Goal: Task Accomplishment & Management: Manage account settings

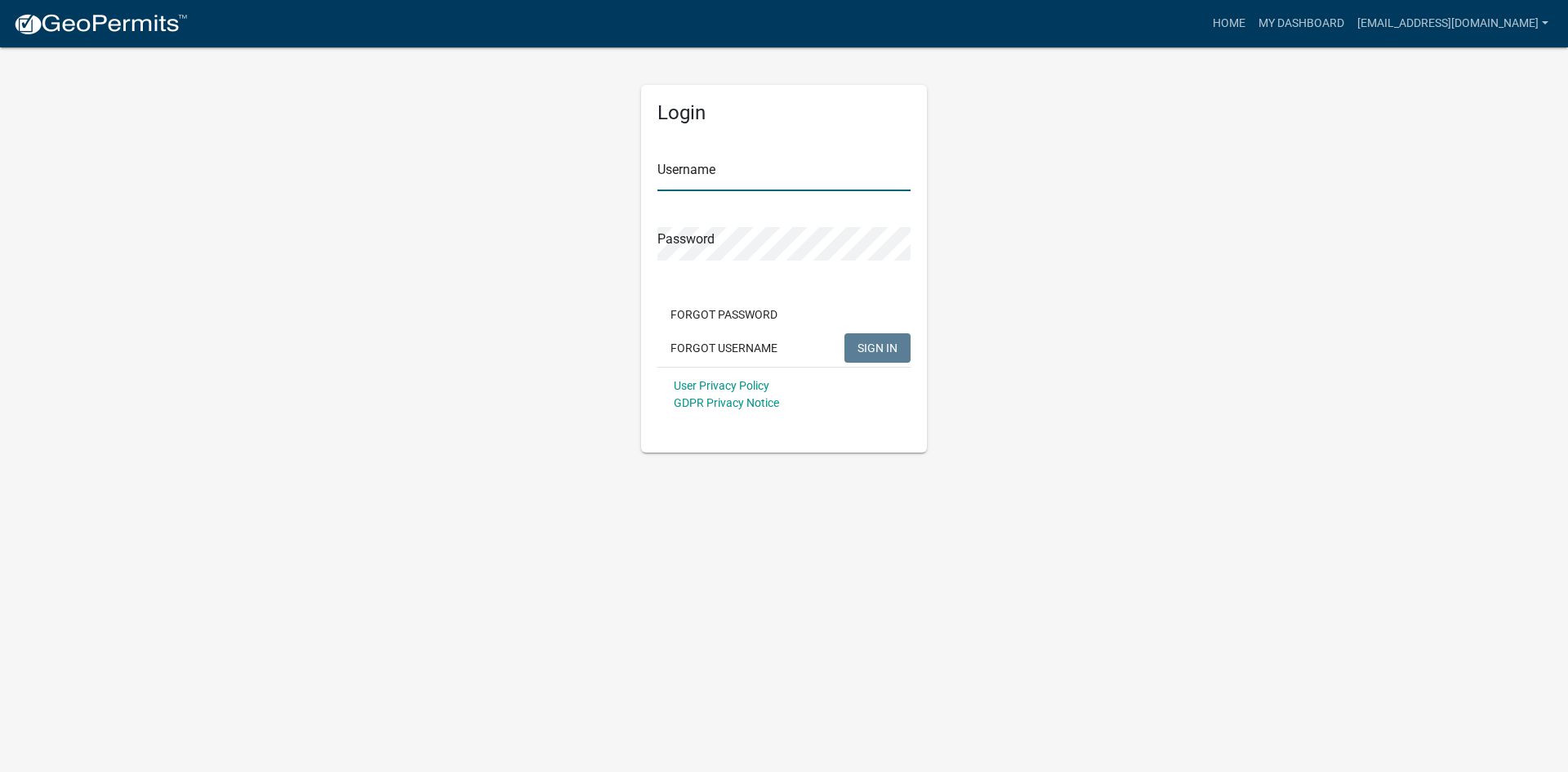
type input "[EMAIL_ADDRESS][DOMAIN_NAME]"
click at [877, 353] on span "SIGN IN" at bounding box center [878, 348] width 40 height 13
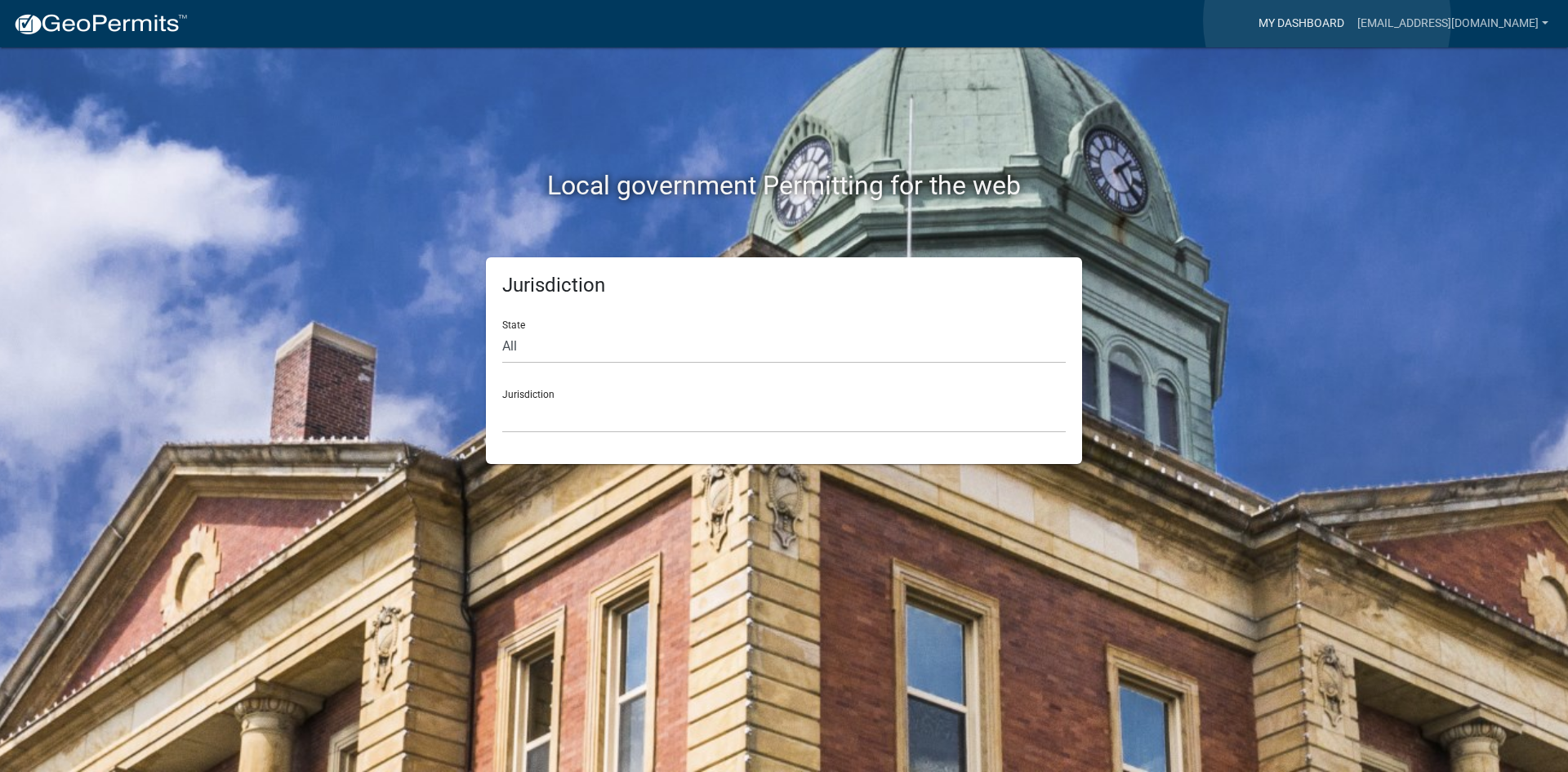
click at [1327, 19] on link "My Dashboard" at bounding box center [1301, 24] width 99 height 31
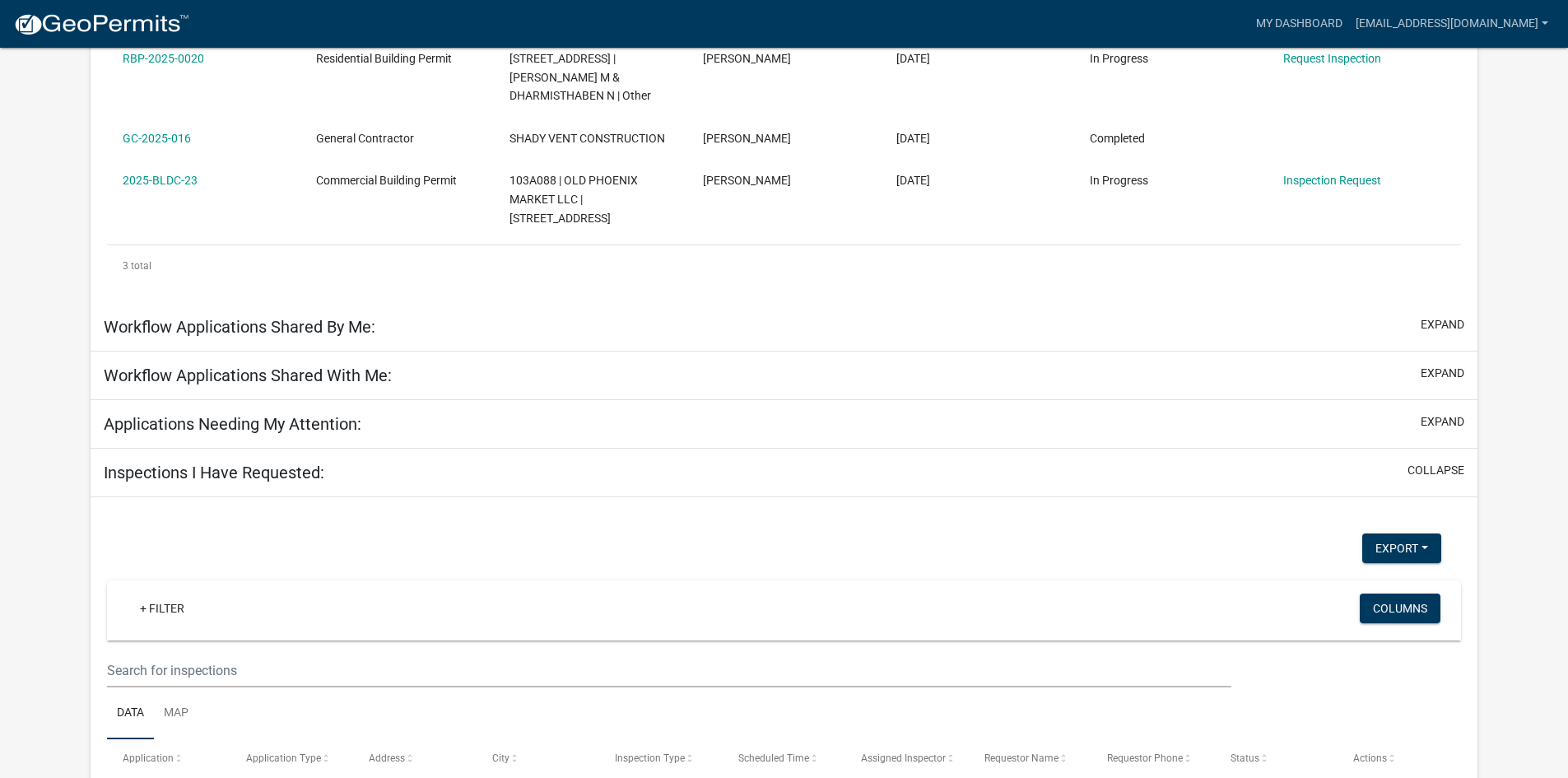
scroll to position [411, 0]
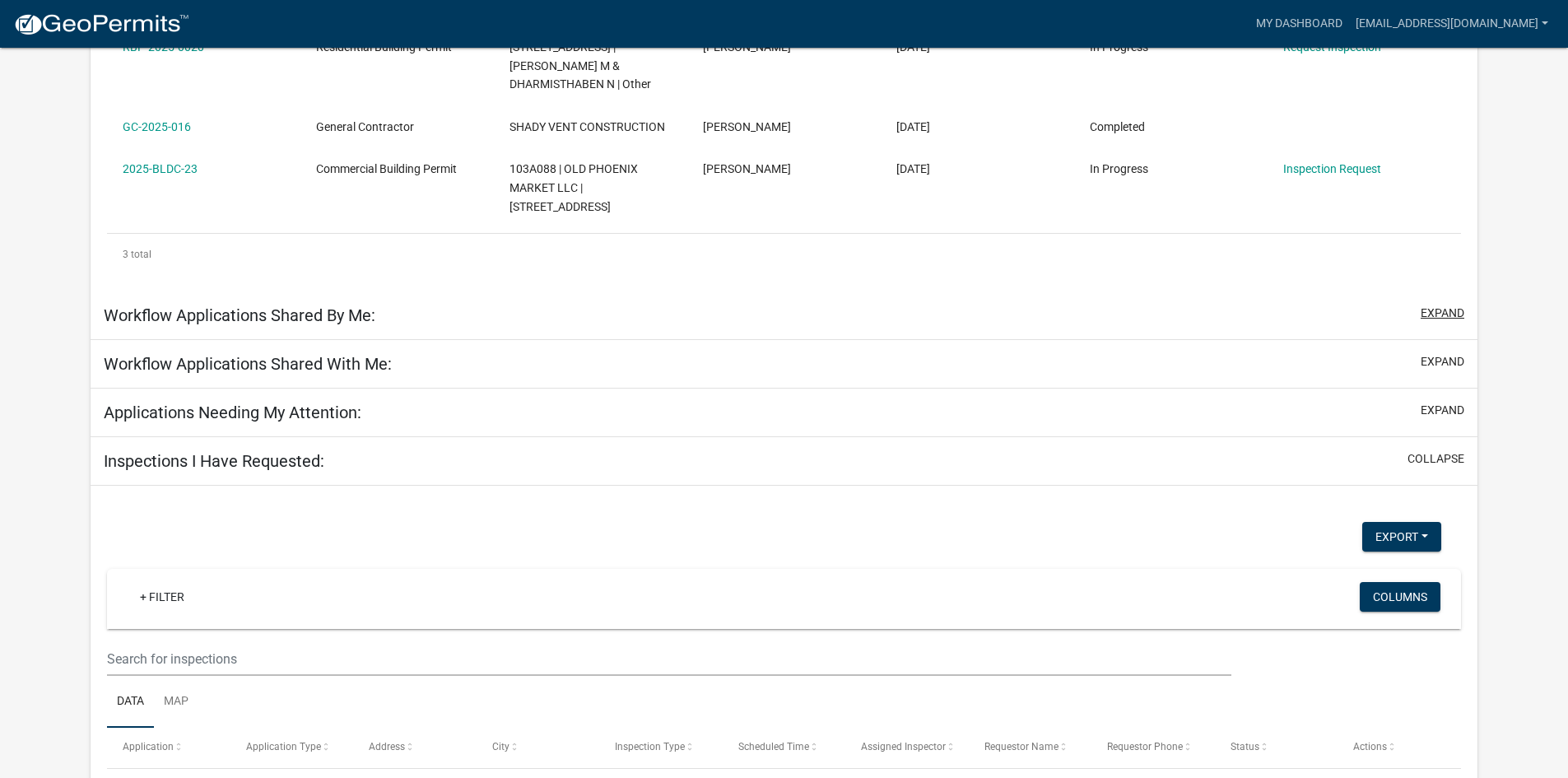
click at [1443, 314] on button "expand" at bounding box center [1442, 314] width 44 height 17
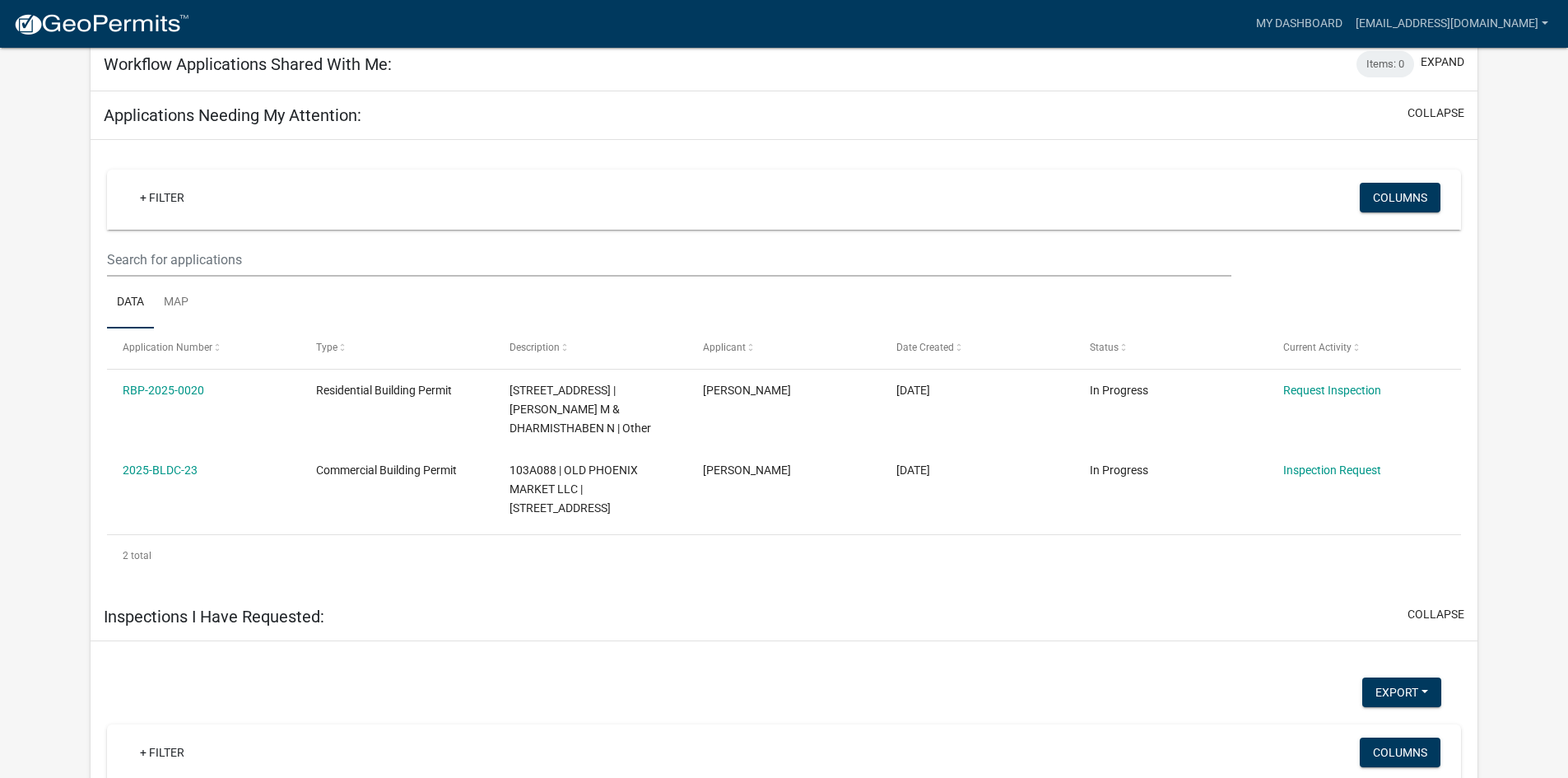
scroll to position [1123, 0]
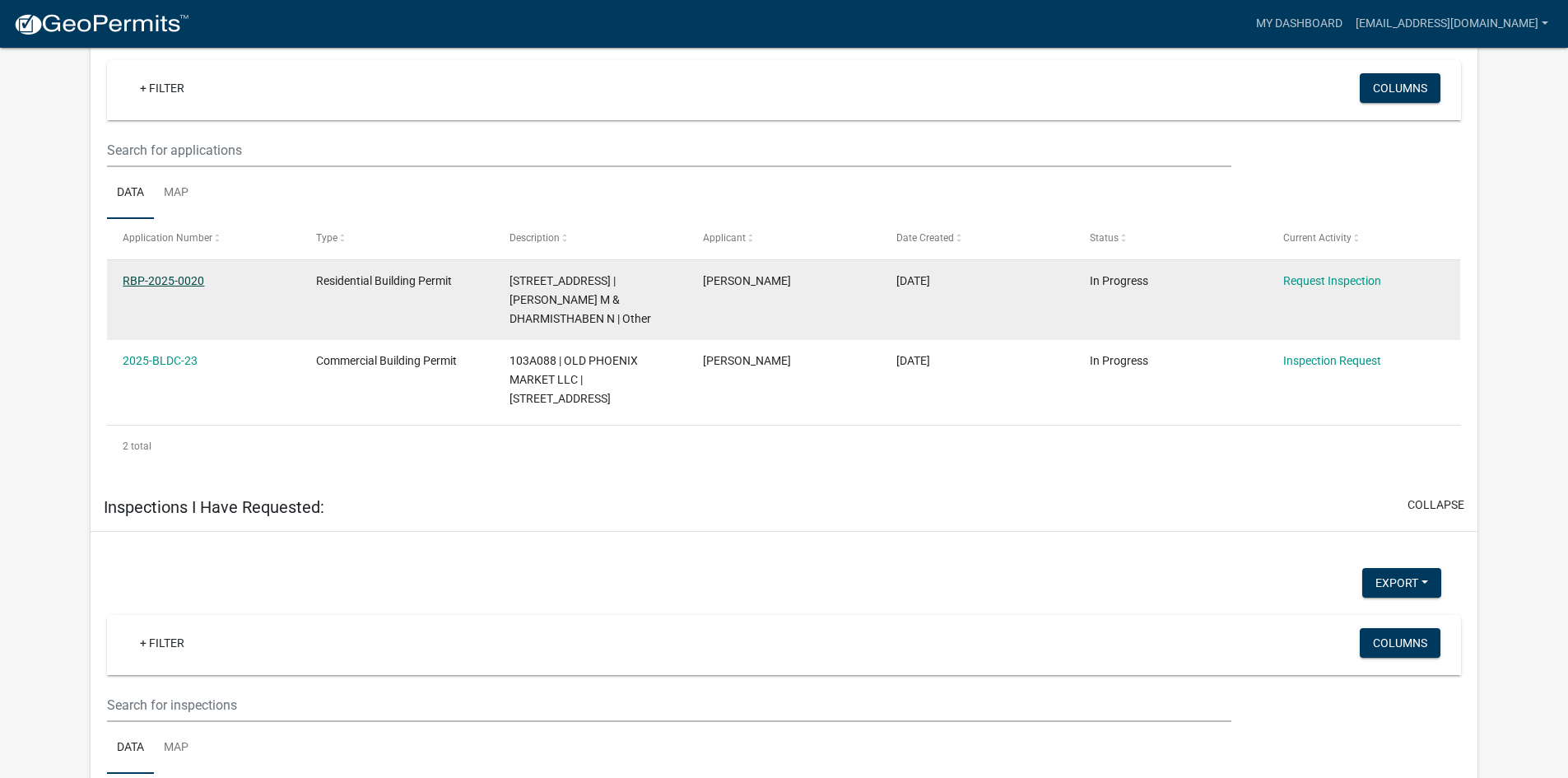
click at [173, 282] on link "RBP-2025-0020" at bounding box center [164, 281] width 81 height 14
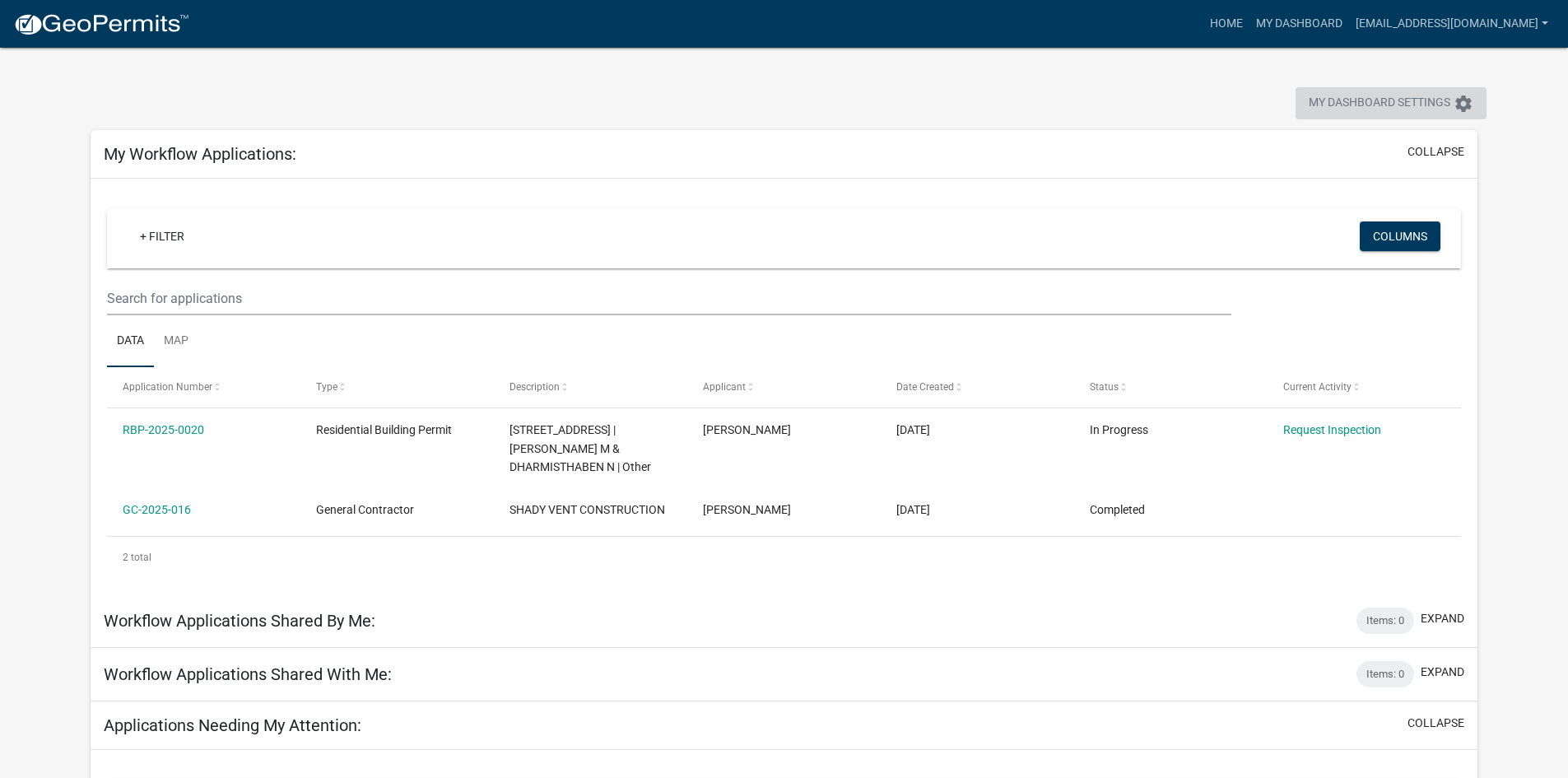
click at [1334, 99] on span "My Dashboard Settings" at bounding box center [1379, 104] width 141 height 19
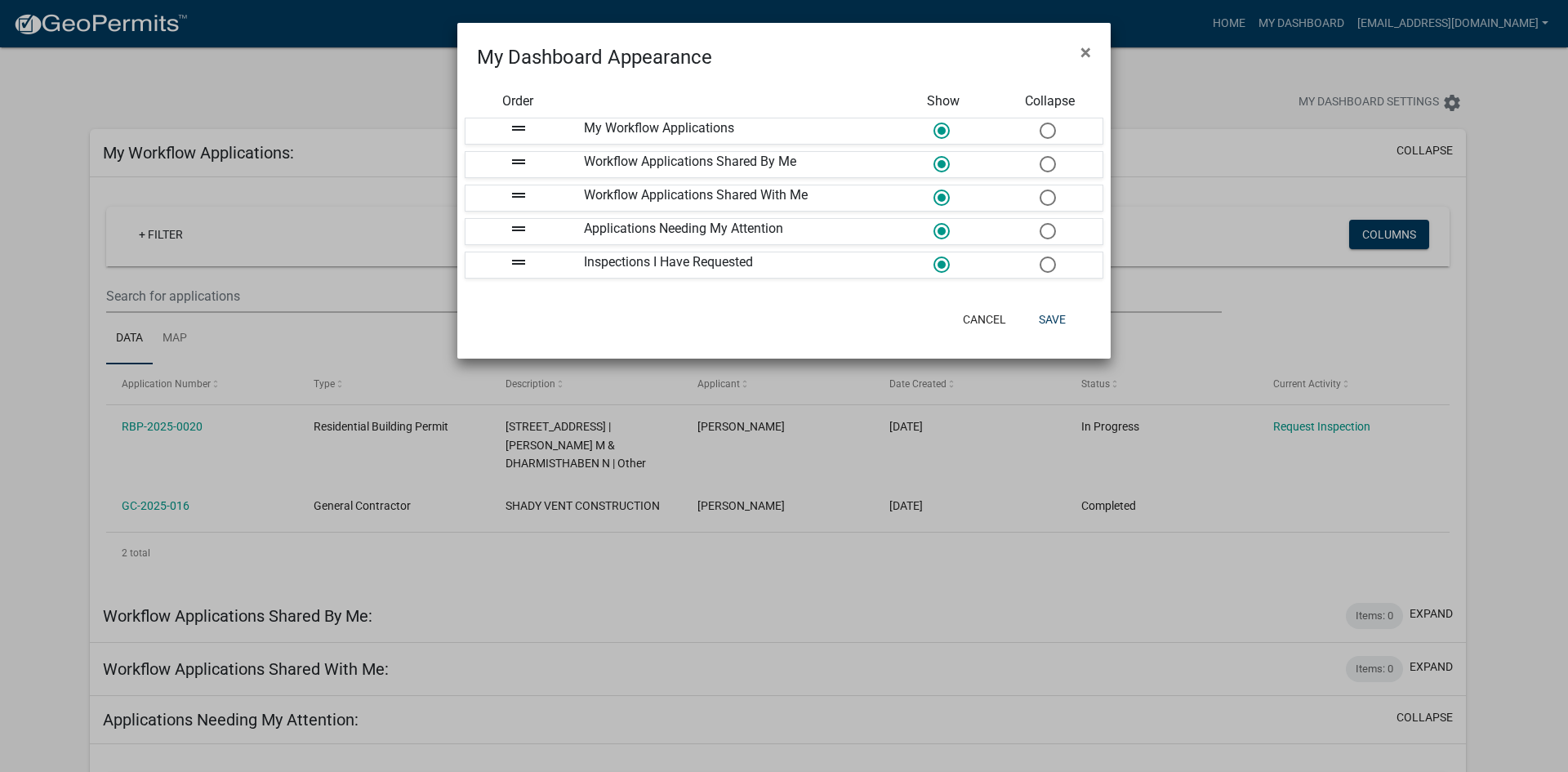
click at [1320, 101] on ngb-modal-window "My Dashboard Appearance × Order Show Collapse drag_handle My Workflow Applicati…" at bounding box center [784, 386] width 1568 height 772
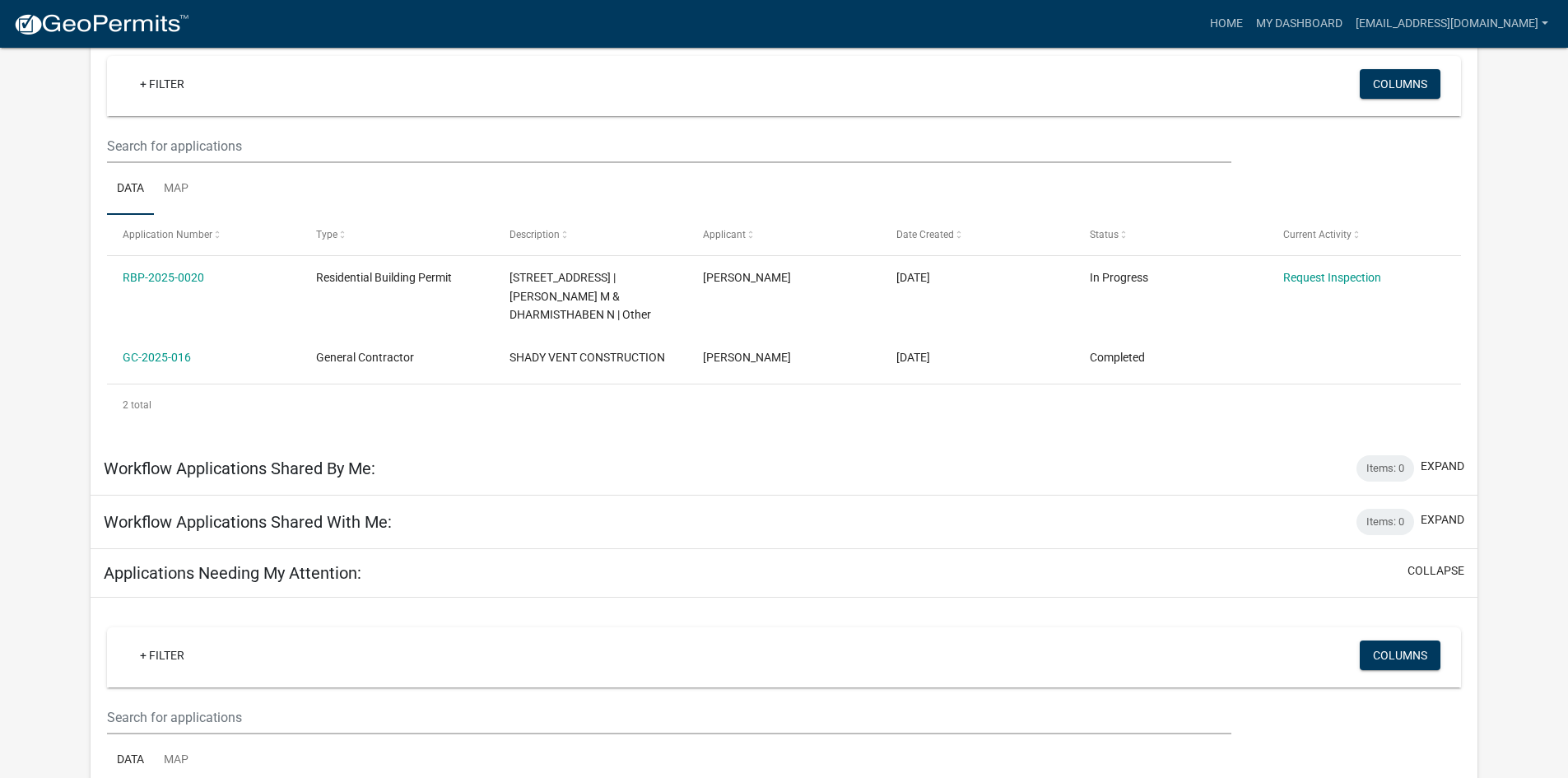
scroll to position [151, 0]
click at [1392, 646] on button "Columns" at bounding box center [1400, 655] width 80 height 30
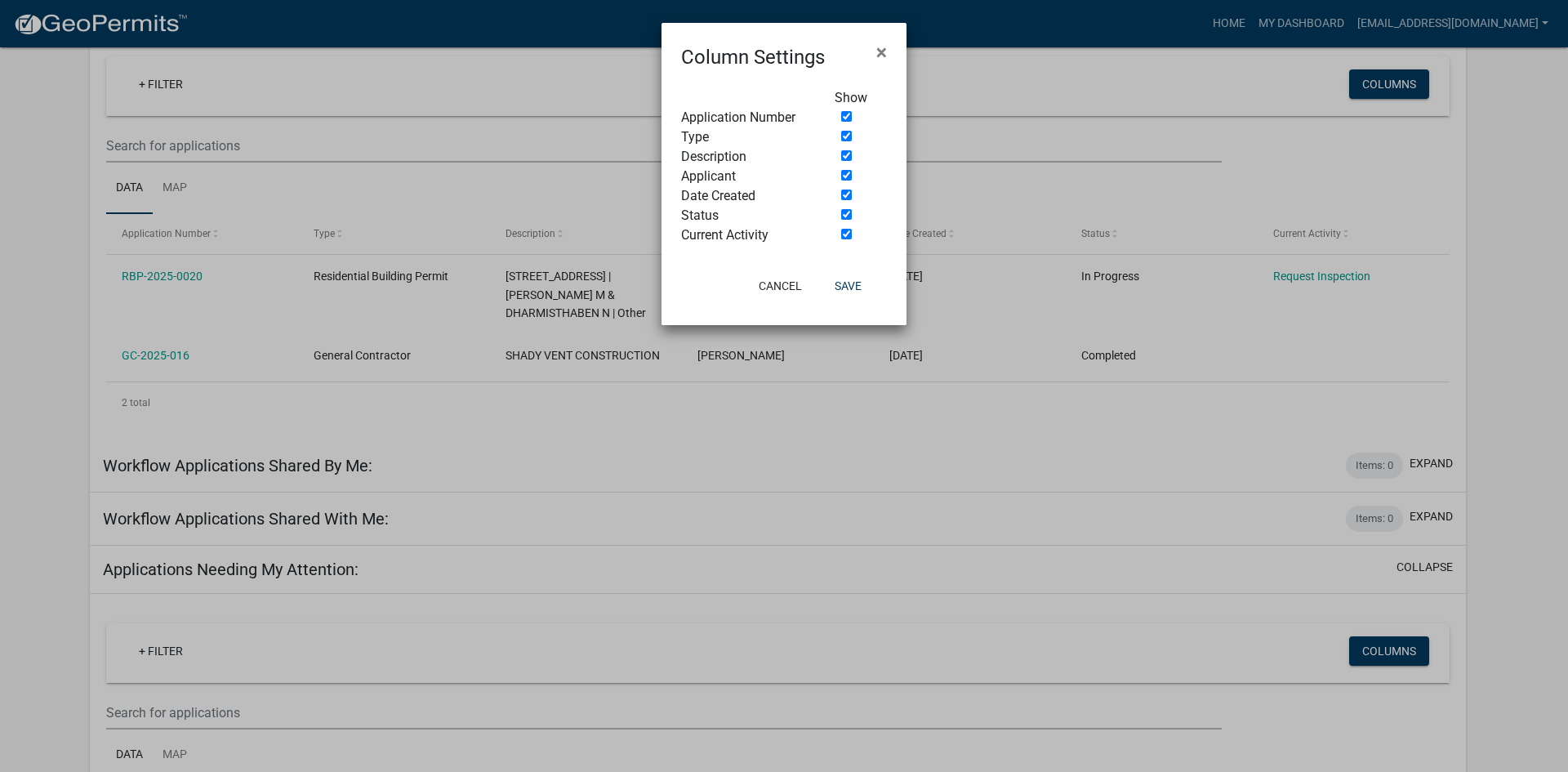
click at [1387, 651] on ngb-modal-window "Column Settings × Show Application Number Type Description Applicant Date Creat…" at bounding box center [784, 386] width 1568 height 772
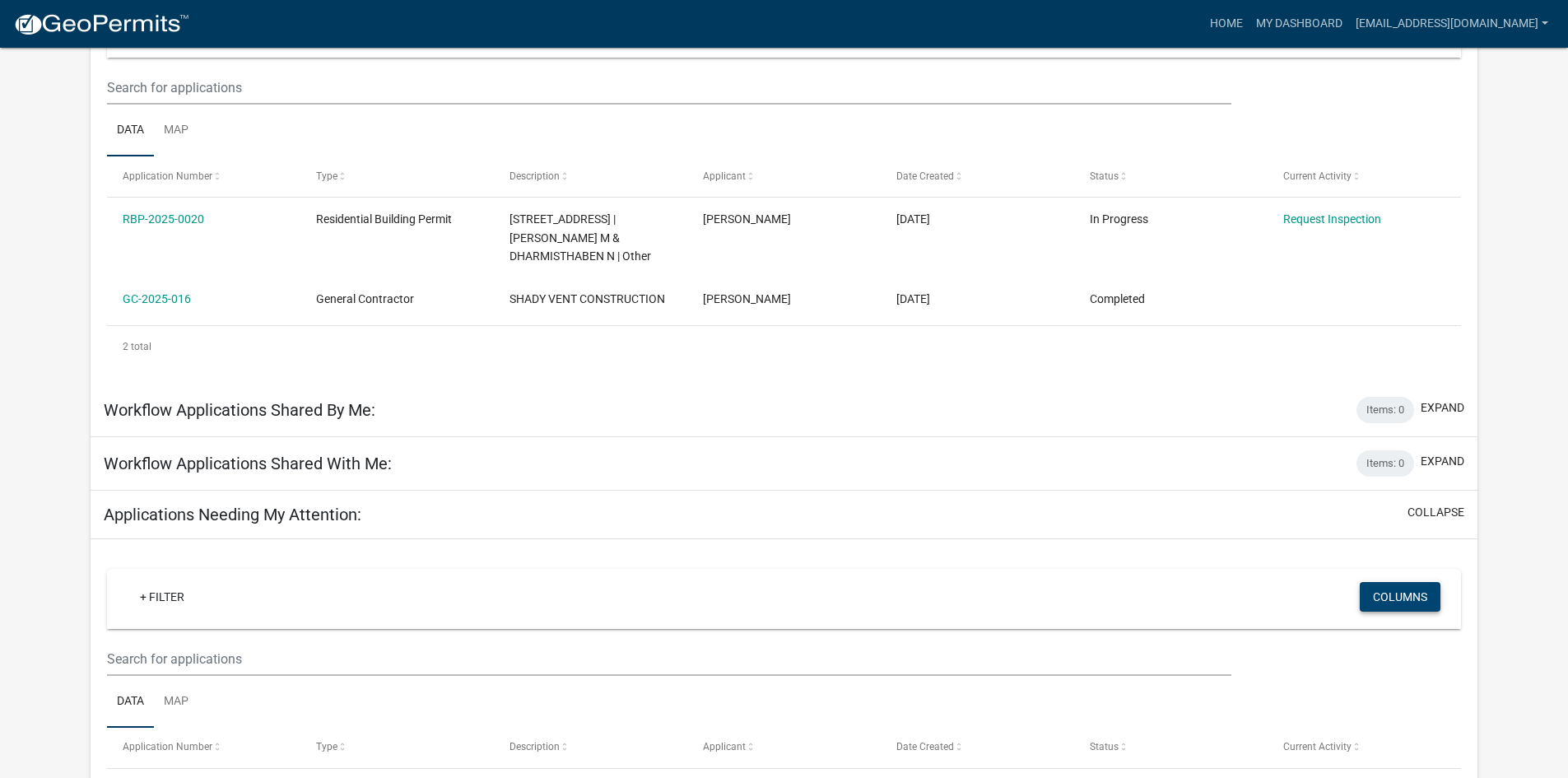
scroll to position [0, 0]
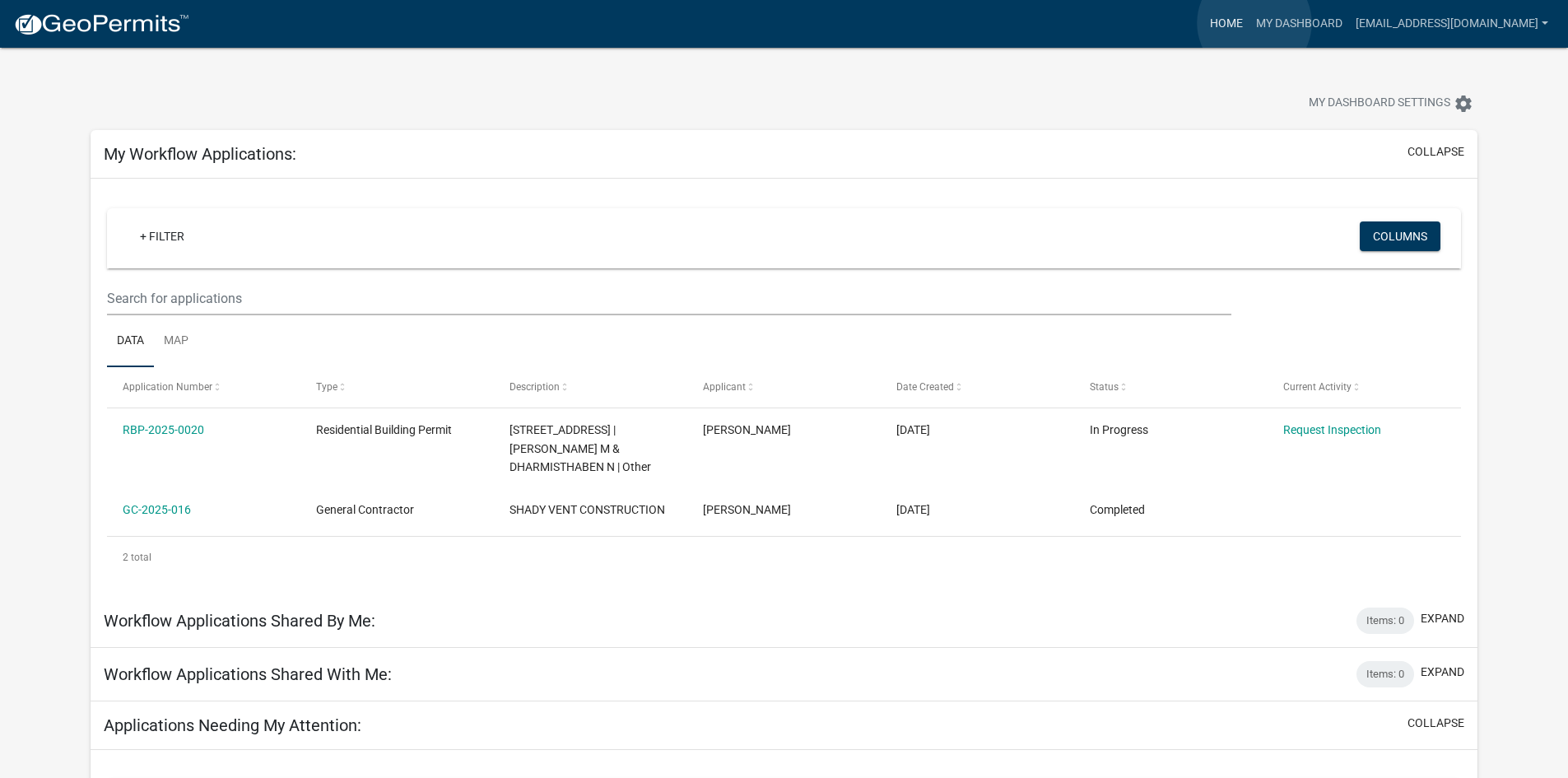
click at [1250, 22] on link "Home" at bounding box center [1226, 24] width 46 height 31
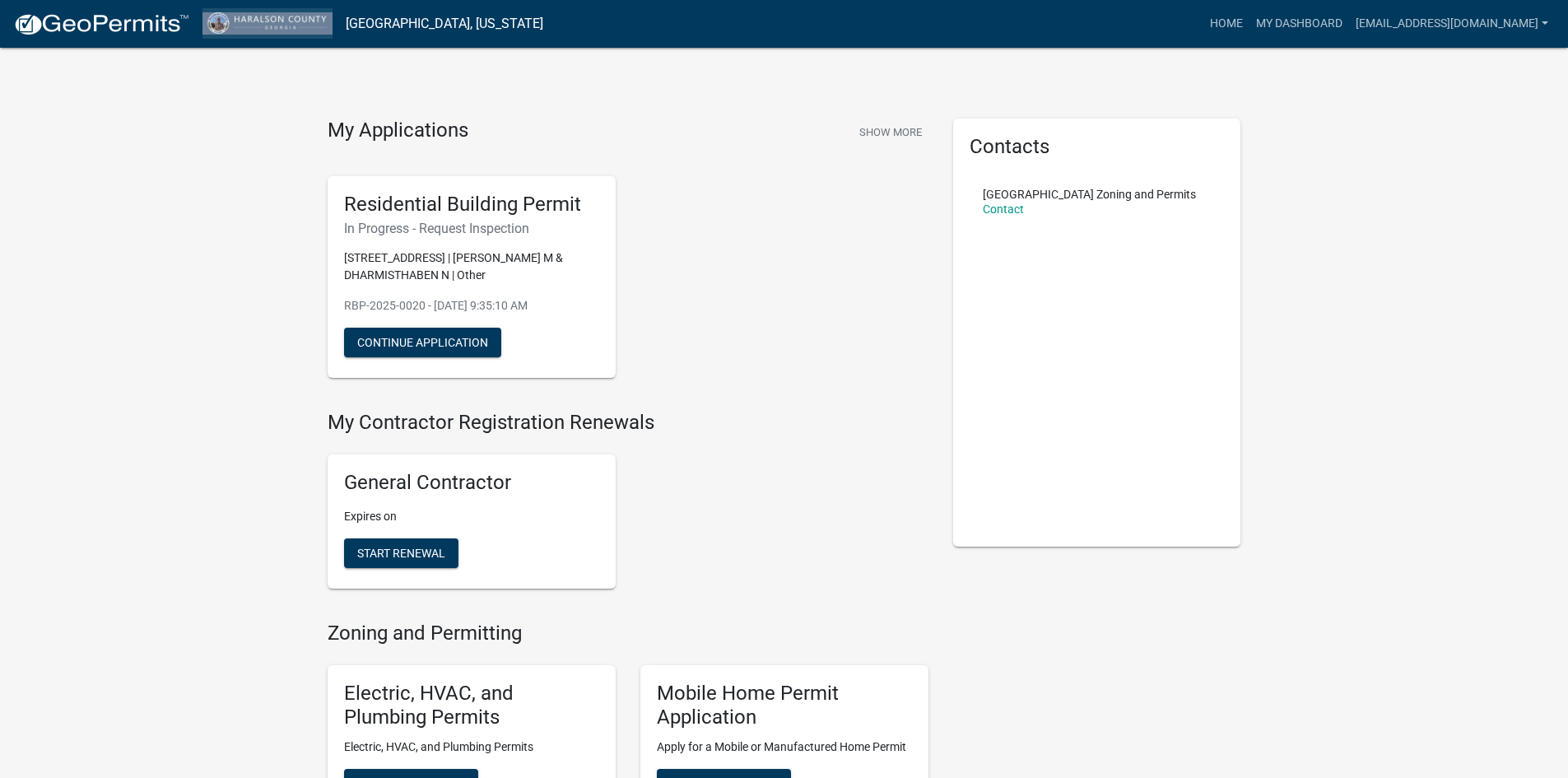
click at [263, 23] on img at bounding box center [267, 23] width 130 height 22
